Goal: Transaction & Acquisition: Purchase product/service

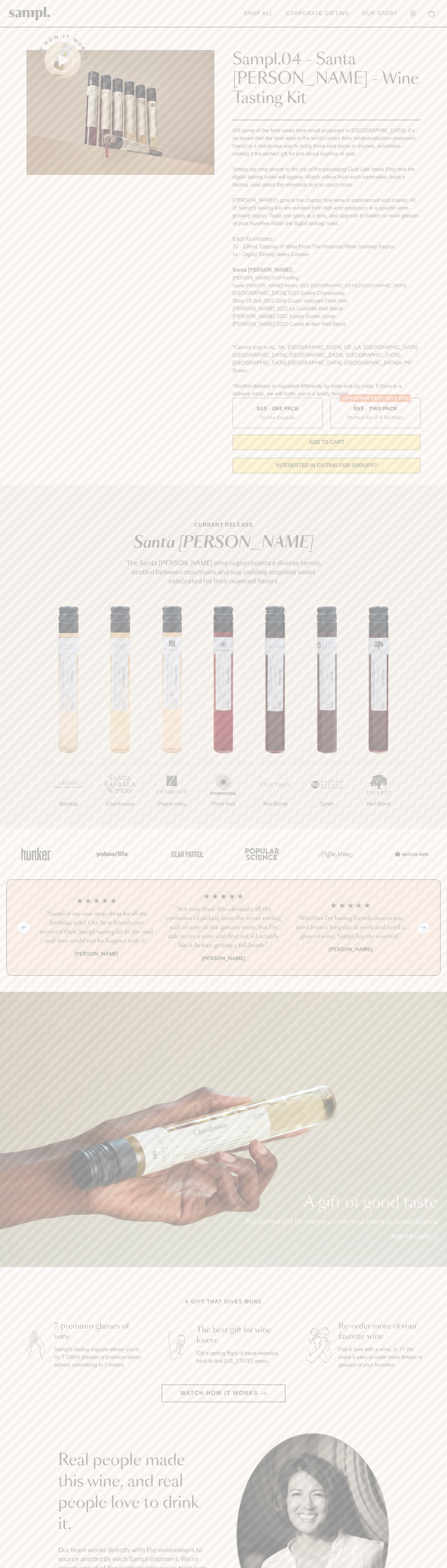
click at [189, 18] on header "Toggle navigation menu Shop All Corporate Gifting Our Story Account Story Shop …" at bounding box center [224, 13] width 447 height 27
click at [440, 1124] on div "A gift of good taste The perfect gift for everyone from wine lovers to casual s…" at bounding box center [224, 1129] width 447 height 275
click at [346, 1567] on html "Skip to main content Toggle navigation menu Shop All Corporate Gifting Our Stor…" at bounding box center [224, 1304] width 447 height 2608
click at [2, 728] on div "1/7 Riesling 2/7 Chardonnay 3/7" at bounding box center [224, 717] width 447 height 222
